Goal: Information Seeking & Learning: Learn about a topic

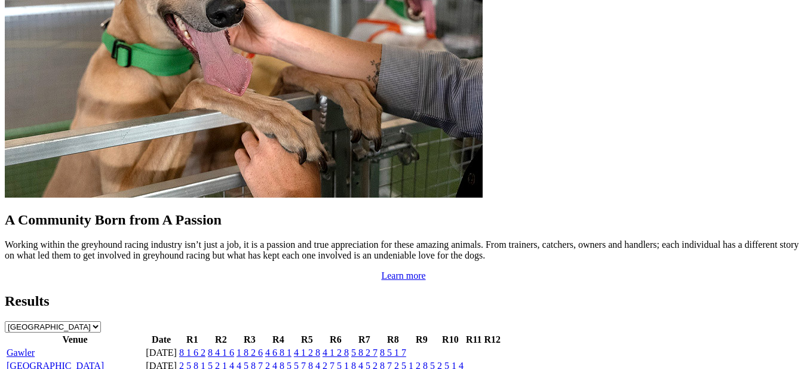
scroll to position [1016, 0]
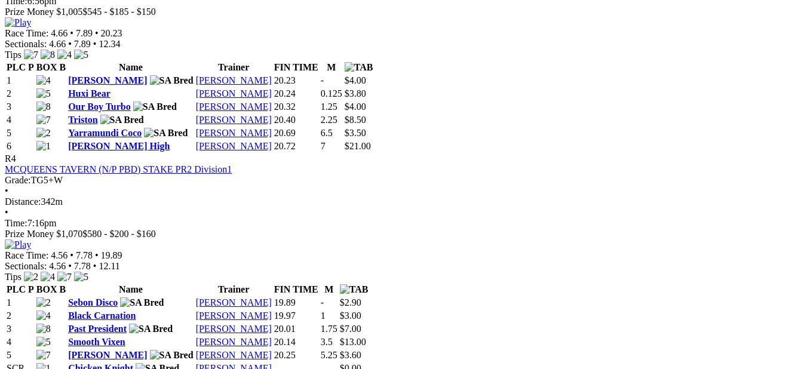
scroll to position [1076, 0]
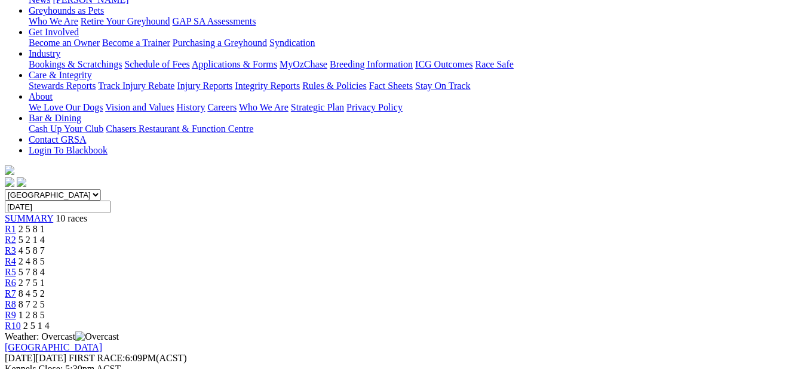
scroll to position [239, 0]
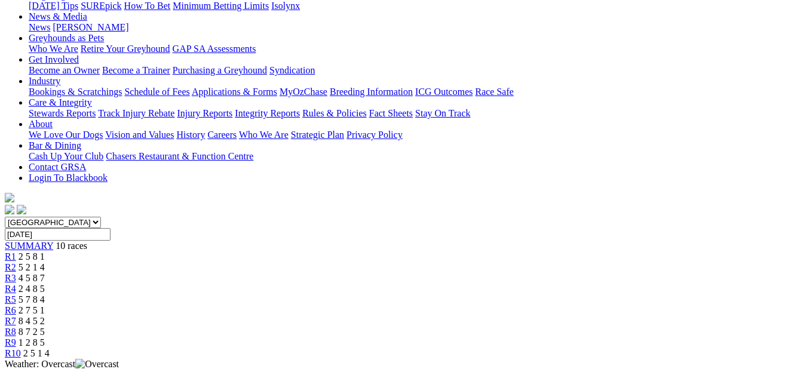
scroll to position [239, 0]
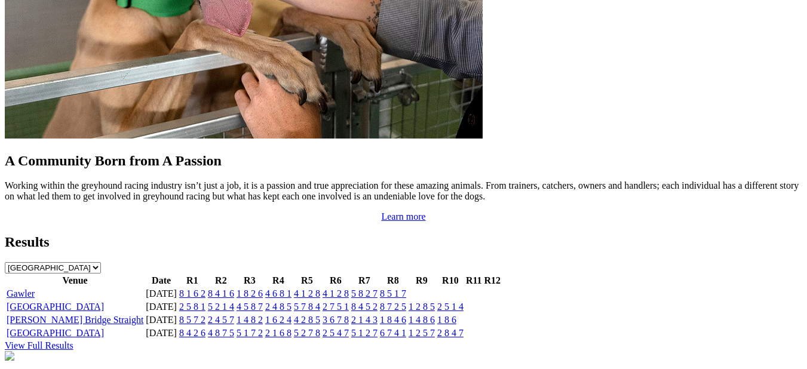
scroll to position [1136, 0]
click at [57, 314] on link "[PERSON_NAME] Bridge Straight" at bounding box center [75, 319] width 137 height 10
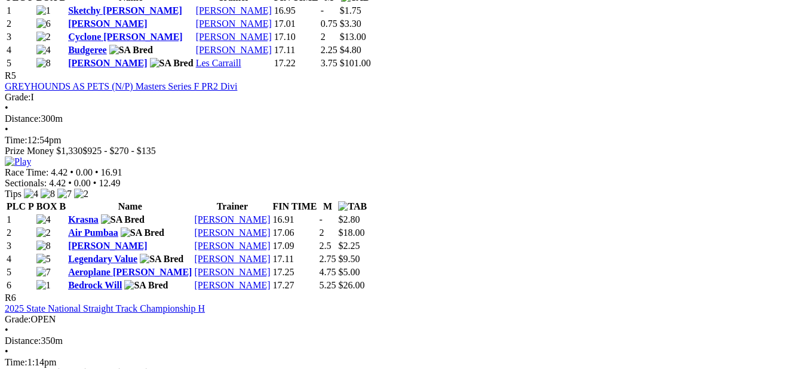
scroll to position [1375, 0]
